Goal: Check status: Check status

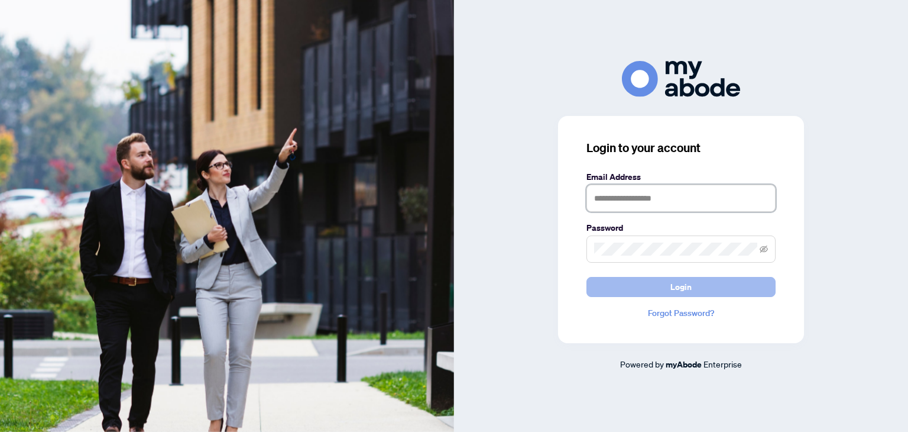
type input "**********"
click at [664, 284] on button "Login" at bounding box center [681, 287] width 189 height 20
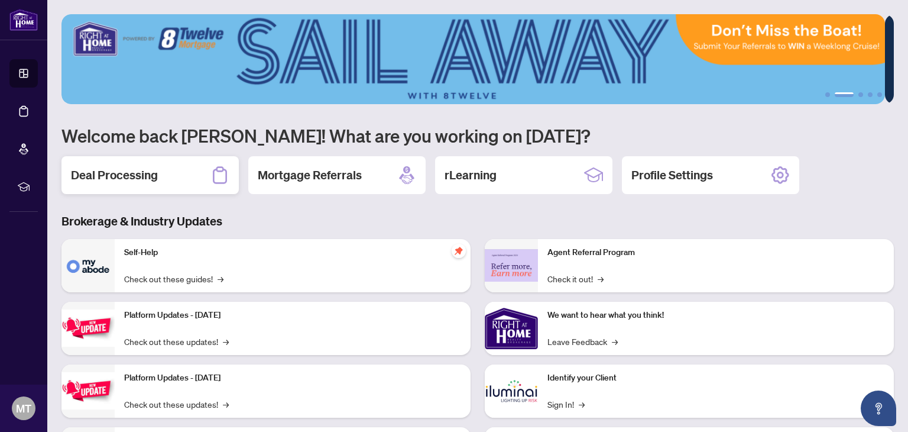
click at [154, 173] on h2 "Deal Processing" at bounding box center [114, 175] width 87 height 17
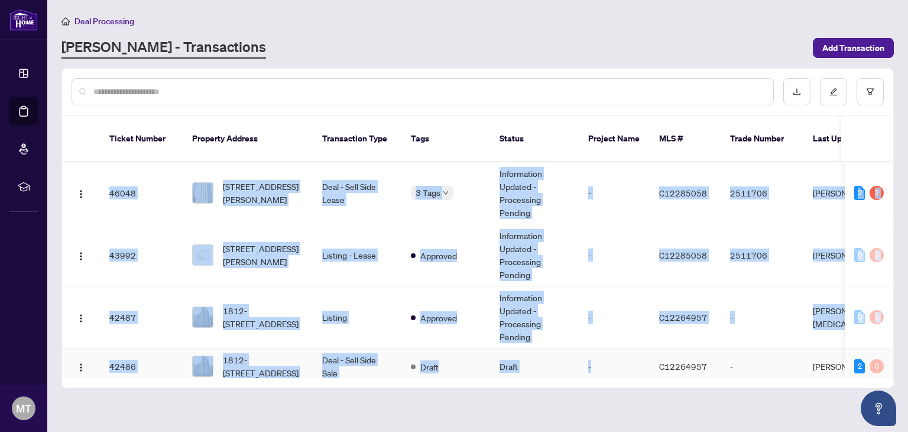
scroll to position [9, 0]
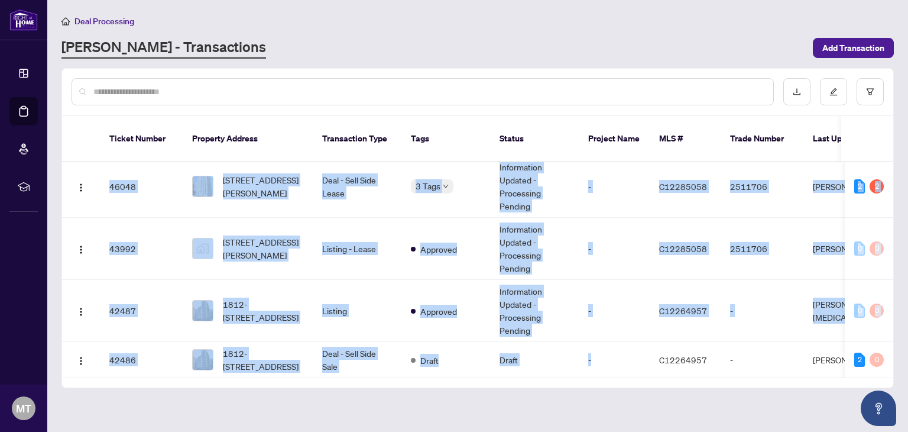
drag, startPoint x: 597, startPoint y: 360, endPoint x: 658, endPoint y: 361, distance: 60.3
click at [658, 361] on div "46048 [STREET_ADDRESS][PERSON_NAME] Deal - Sell Side Lease 3 Tags Information U…" at bounding box center [478, 270] width 832 height 216
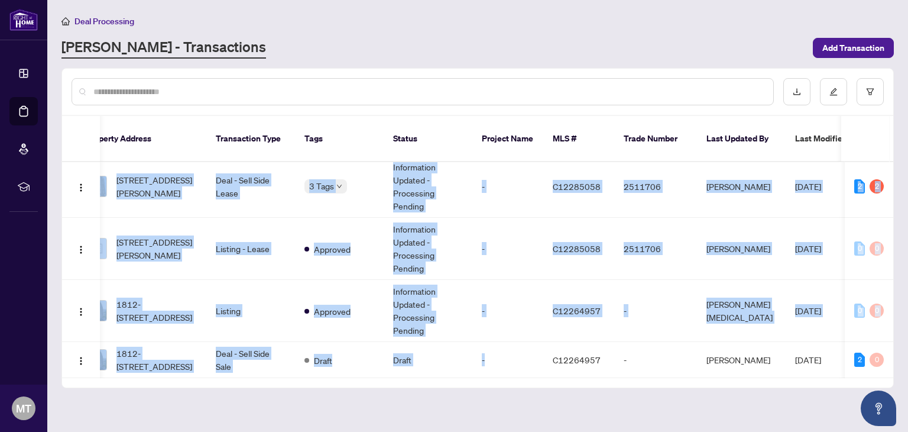
scroll to position [0, 0]
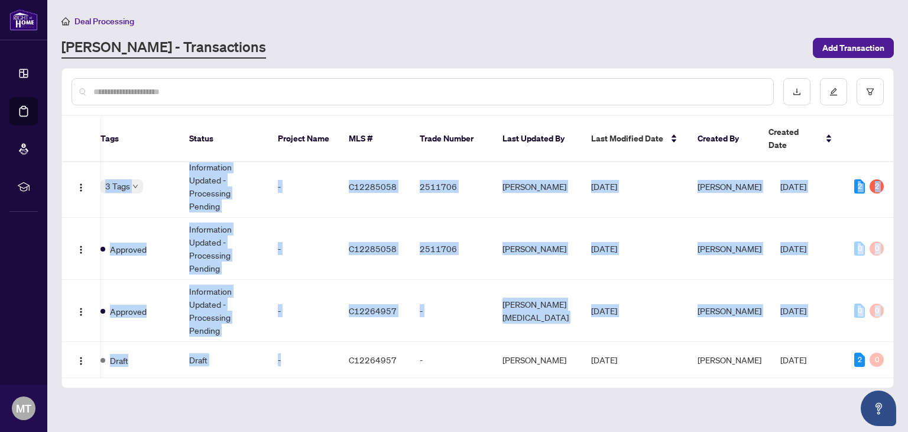
click at [680, 390] on main "Deal Processing [PERSON_NAME] - Transactions Add Transaction Ticket Number Prop…" at bounding box center [477, 216] width 861 height 432
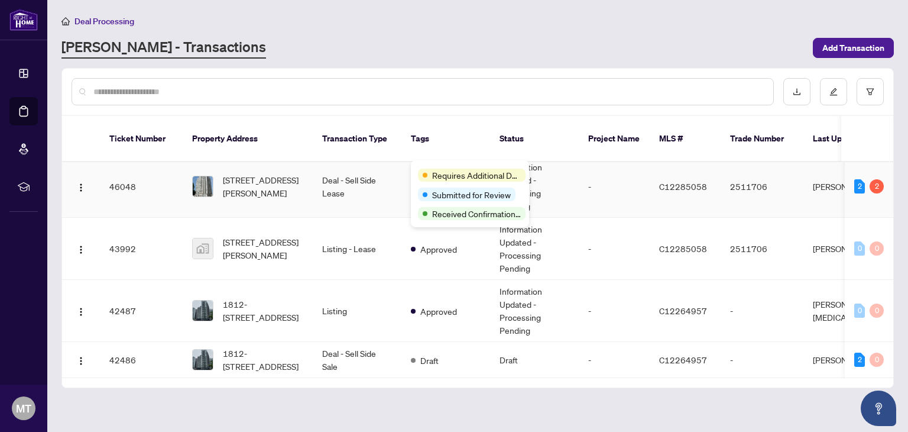
click at [442, 166] on div "Requires Additional Docs Submitted for Review Received Confirmation of Closing" at bounding box center [470, 193] width 118 height 67
click at [445, 165] on body "Dashboard Deal Processing Mortgage Referrals rLearning MT [PERSON_NAME] [EMAIL_…" at bounding box center [454, 216] width 908 height 432
